Goal: Go to known website: Go to known website

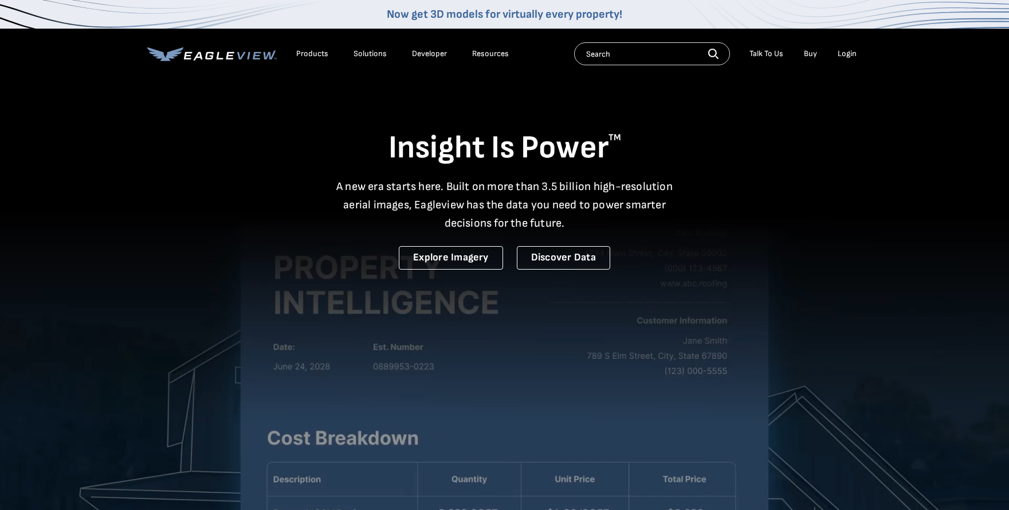
drag, startPoint x: 846, startPoint y: 51, endPoint x: 833, endPoint y: 85, distance: 36.8
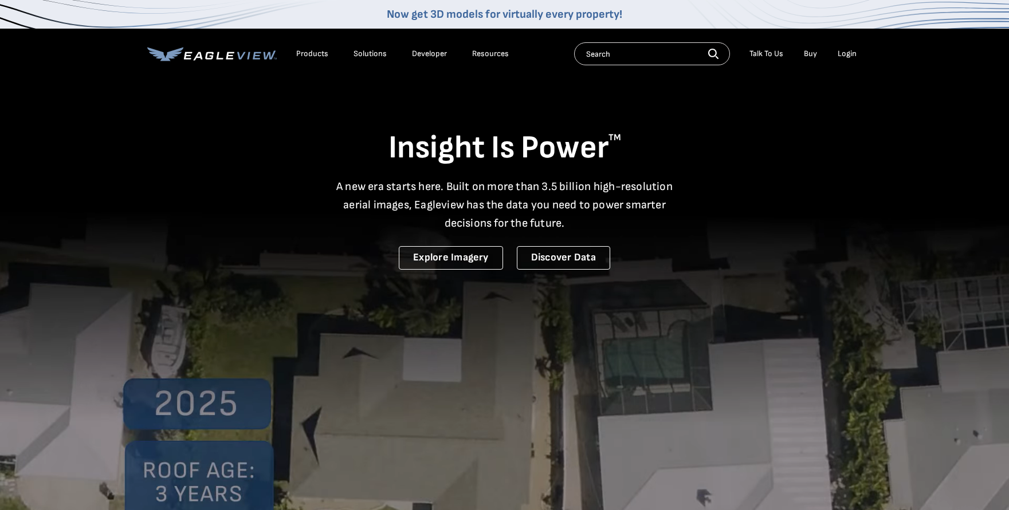
click at [846, 51] on div "Login" at bounding box center [846, 54] width 19 height 10
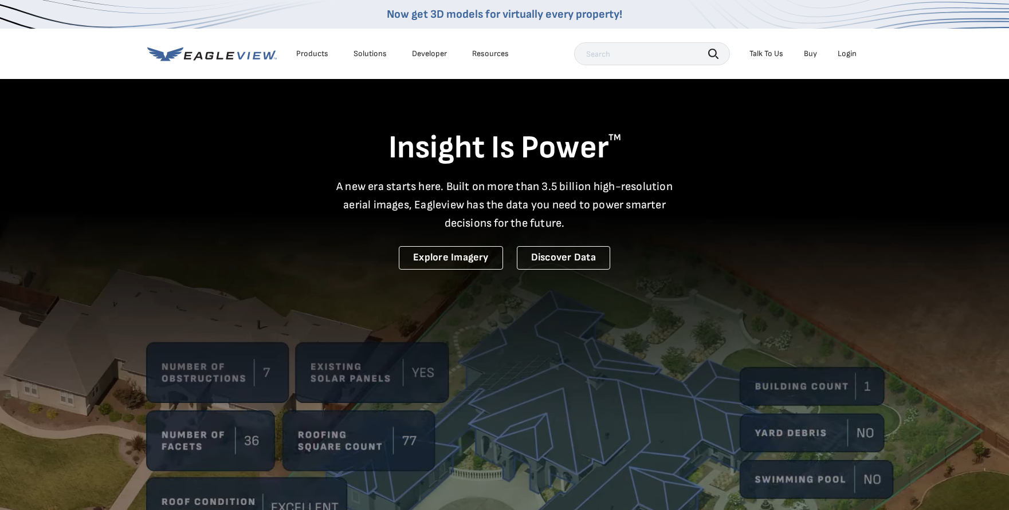
click at [848, 53] on div "Login" at bounding box center [846, 54] width 19 height 10
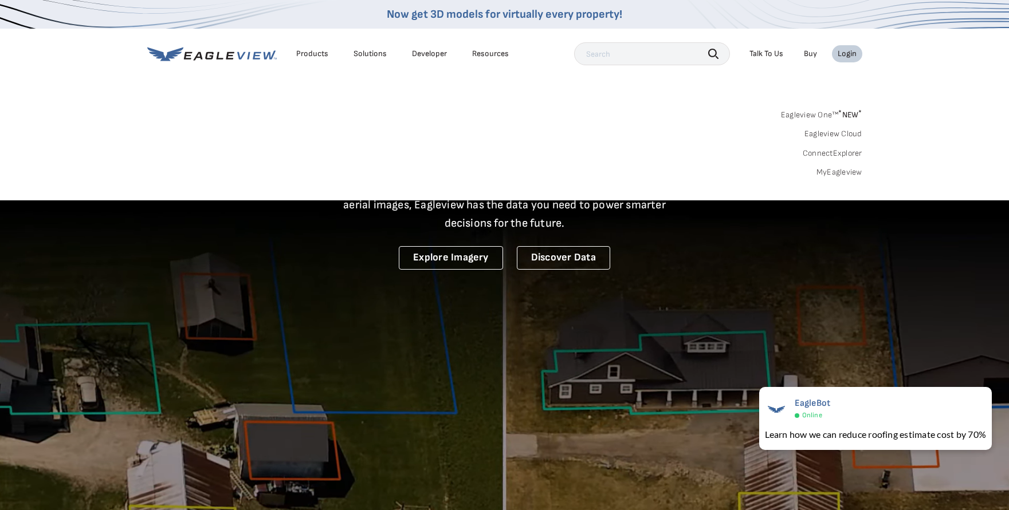
click at [831, 174] on link "MyEagleview" at bounding box center [839, 172] width 46 height 10
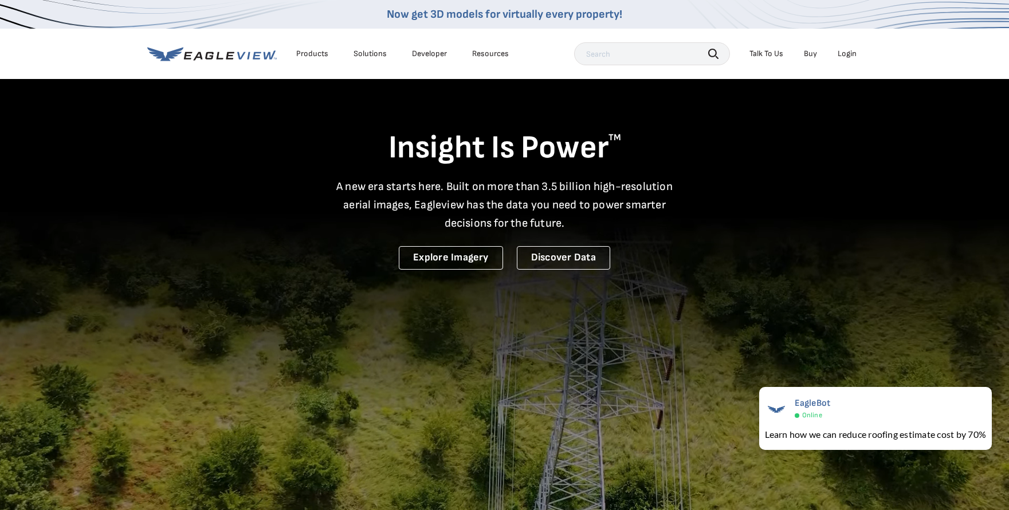
click at [850, 53] on div "Login" at bounding box center [846, 54] width 19 height 10
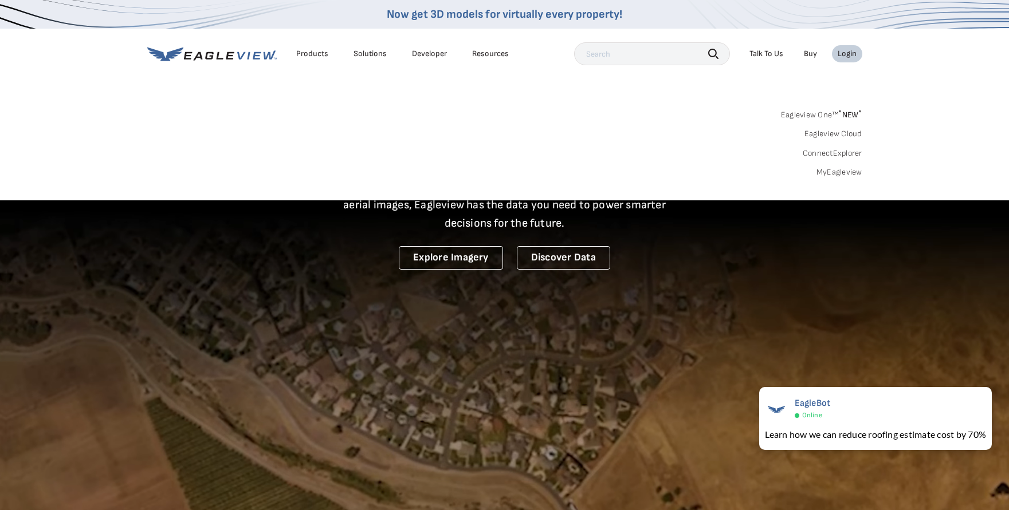
click at [831, 113] on link "Eagleview One™ * NEW *" at bounding box center [821, 113] width 81 height 13
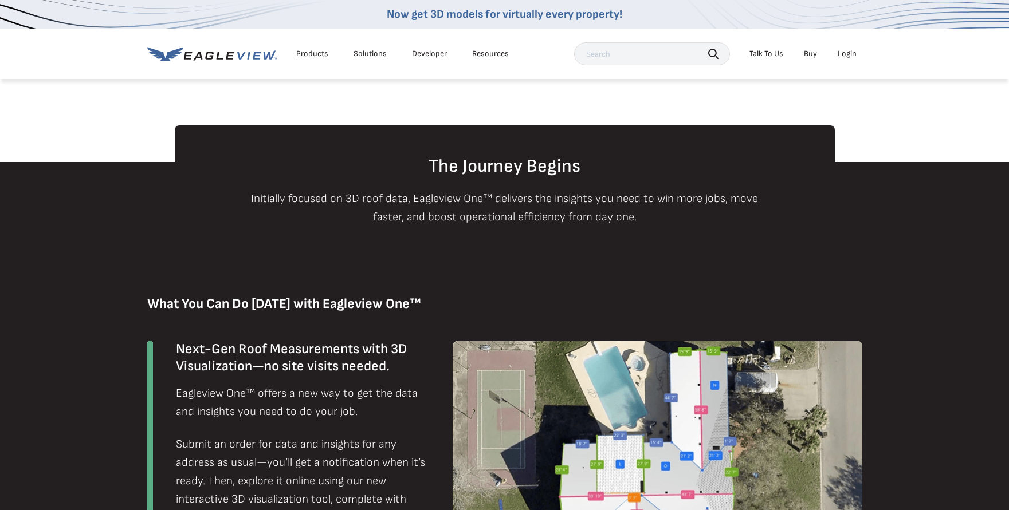
scroll to position [516, 0]
click at [846, 57] on div "Login" at bounding box center [846, 54] width 19 height 10
click at [848, 56] on div "Login" at bounding box center [846, 54] width 19 height 10
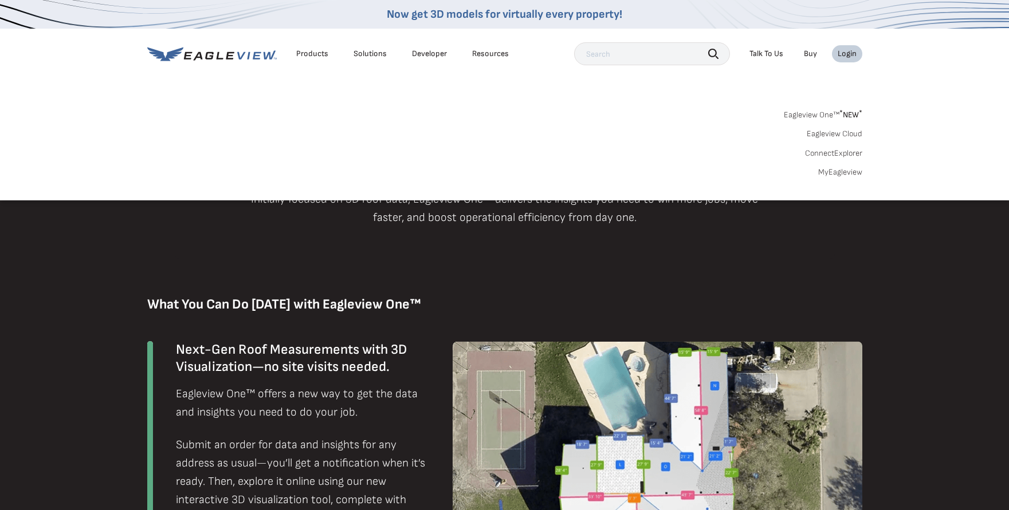
click at [839, 114] on sup "*" at bounding box center [840, 113] width 3 height 10
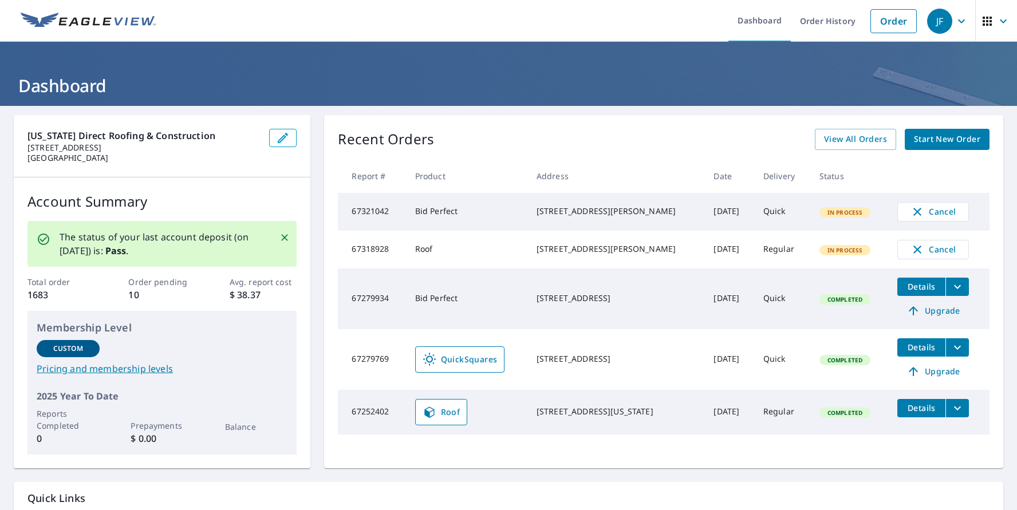
click at [491, 218] on td "Bid Perfect" at bounding box center [466, 212] width 121 height 38
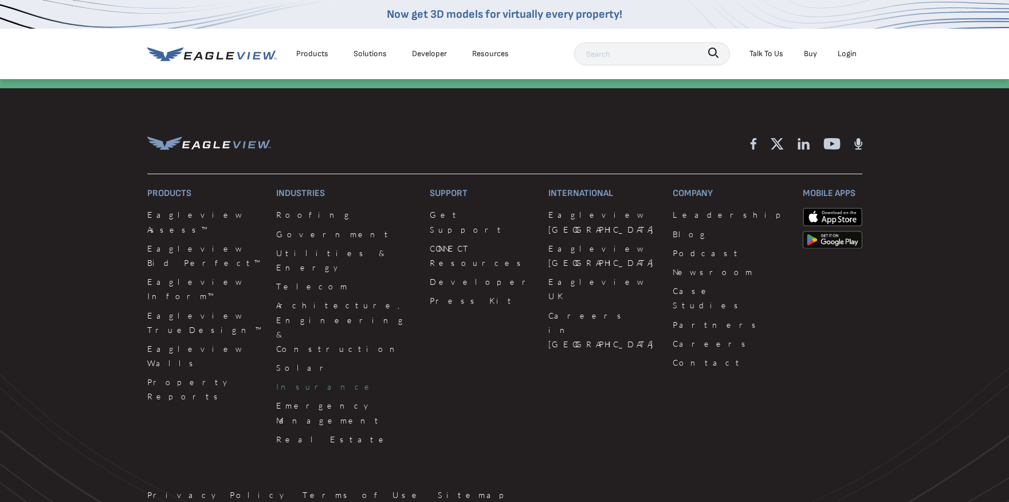
scroll to position [1636, 0]
